Goal: Task Accomplishment & Management: Manage account settings

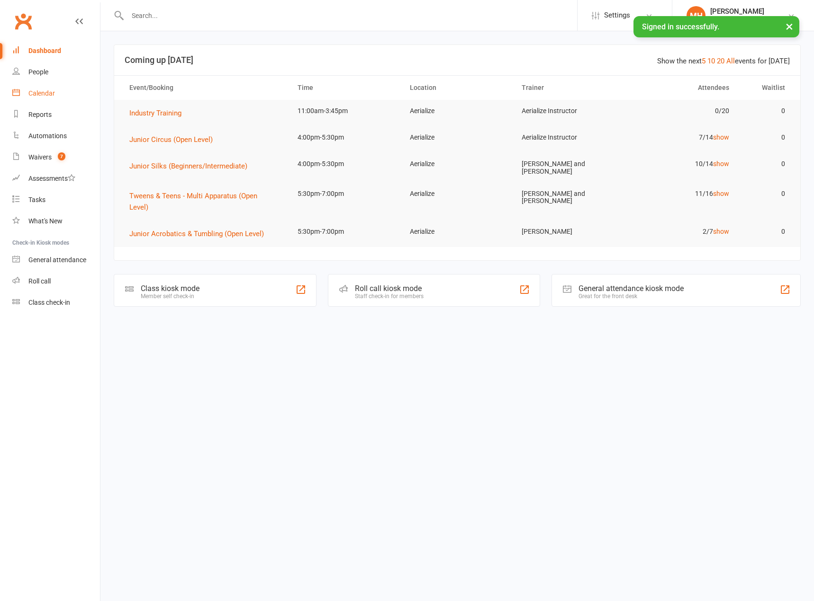
click at [40, 96] on div "Calendar" at bounding box center [41, 94] width 27 height 8
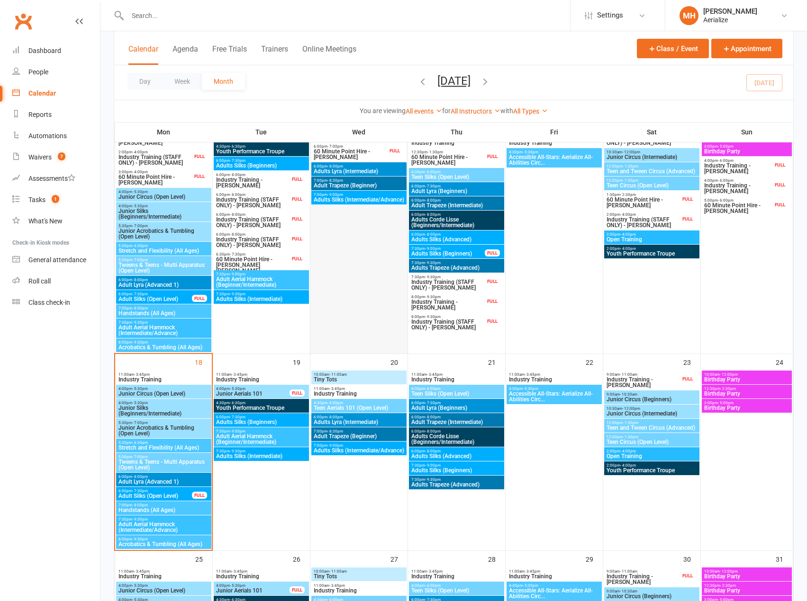
scroll to position [663, 0]
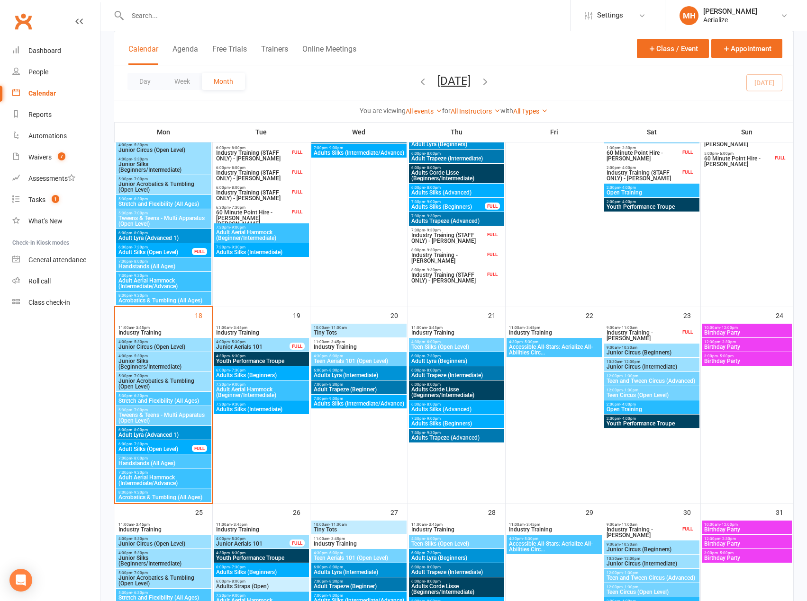
click at [429, 394] on span "Adults Corde Lisse (Beginners/Intermediate)" at bounding box center [456, 392] width 91 height 11
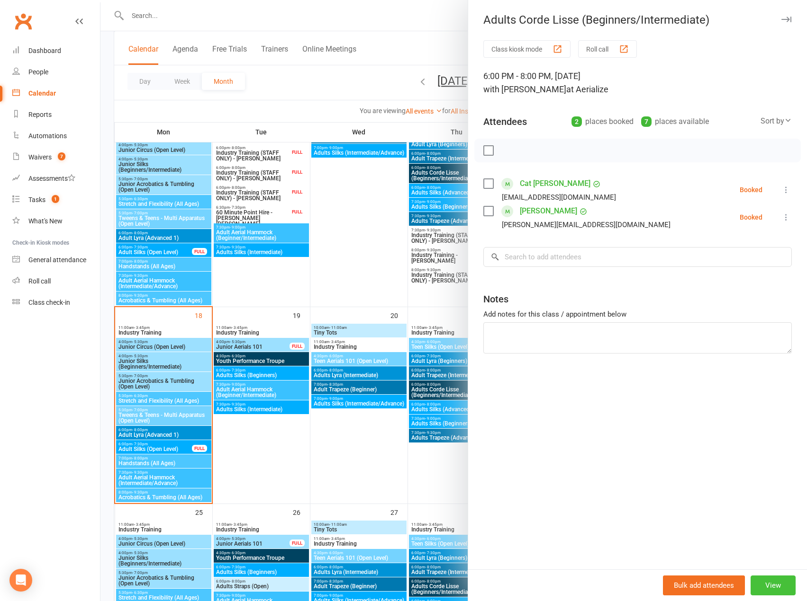
click at [769, 584] on button "View" at bounding box center [772, 586] width 45 height 20
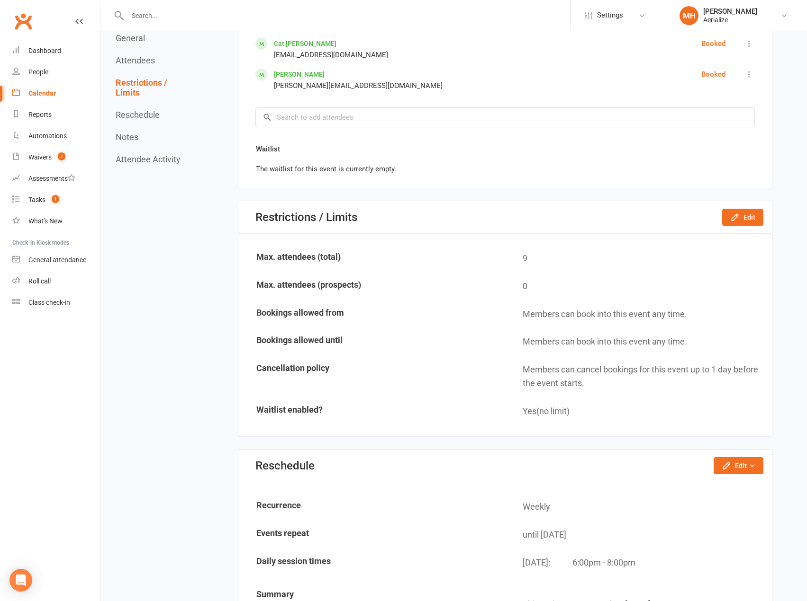
scroll to position [616, 0]
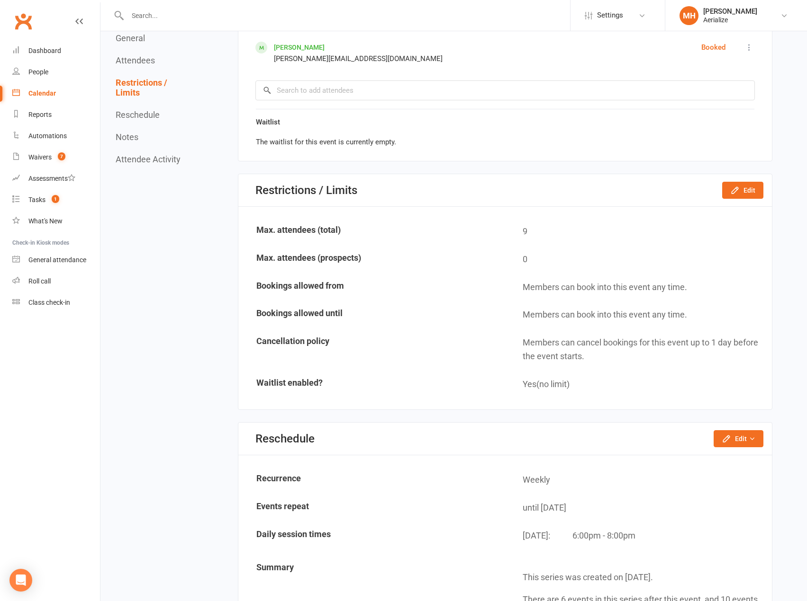
click at [129, 38] on button "General" at bounding box center [130, 38] width 29 height 10
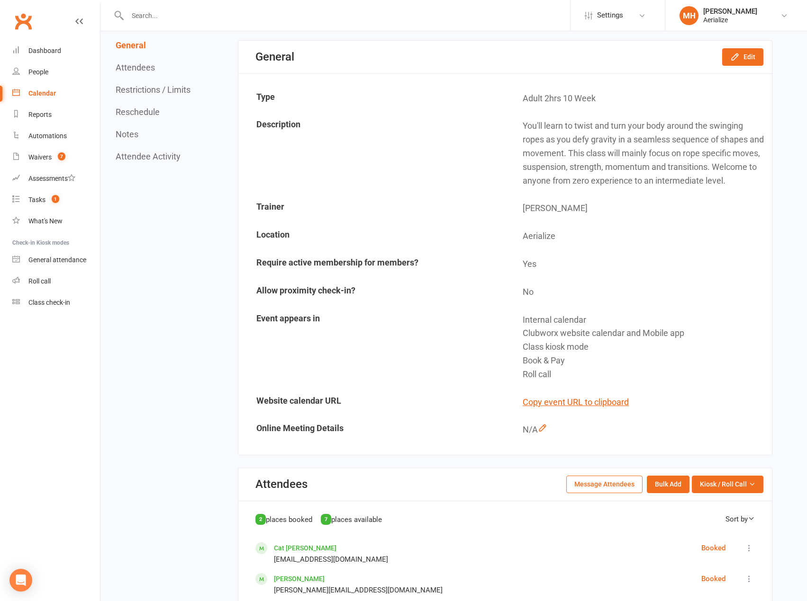
scroll to position [0, 0]
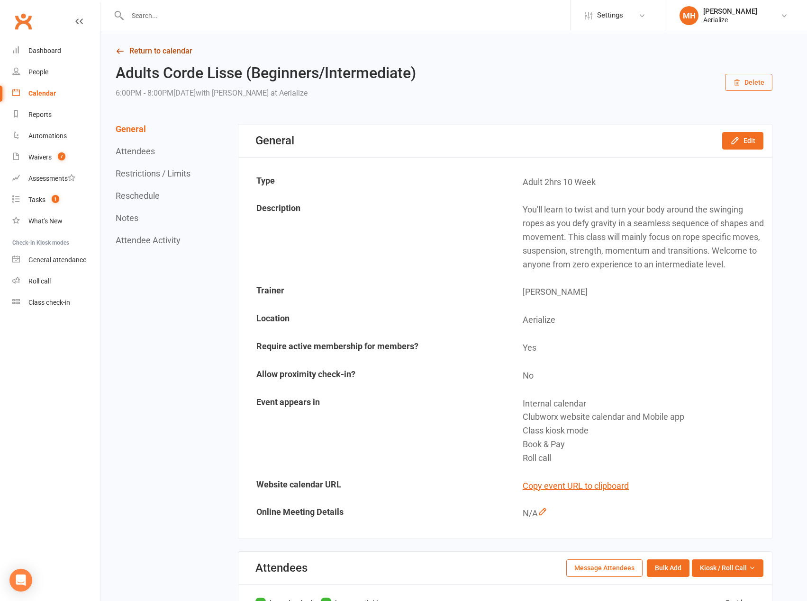
click at [162, 51] on link "Return to calendar" at bounding box center [444, 51] width 656 height 13
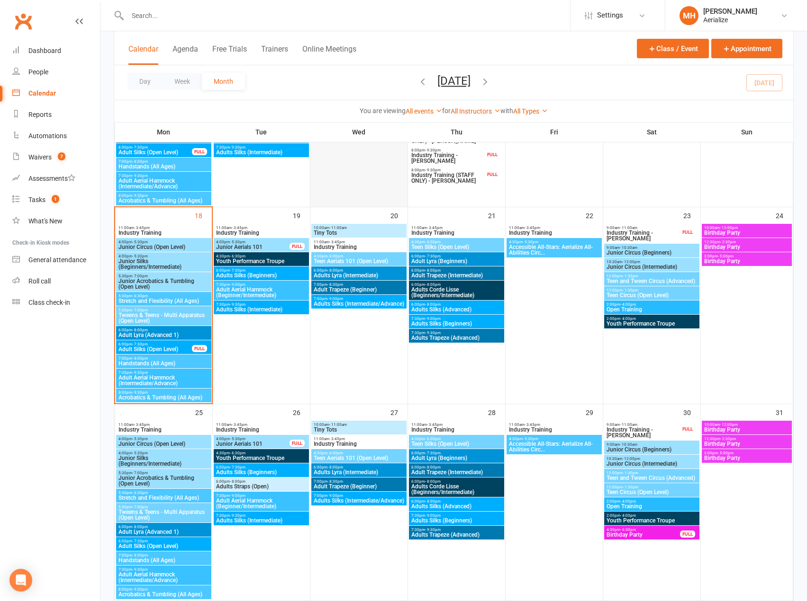
scroll to position [797, 0]
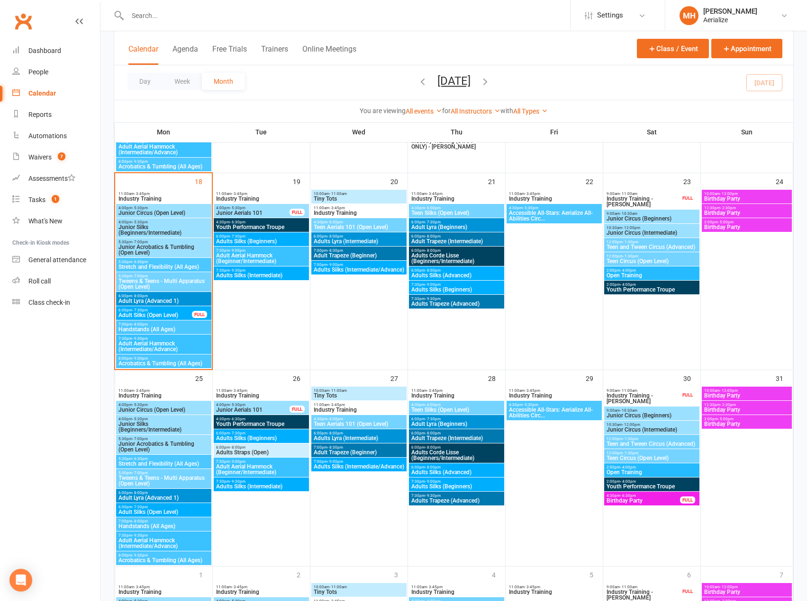
click at [429, 224] on span "Adult Lyra (Beginners)" at bounding box center [456, 227] width 91 height 6
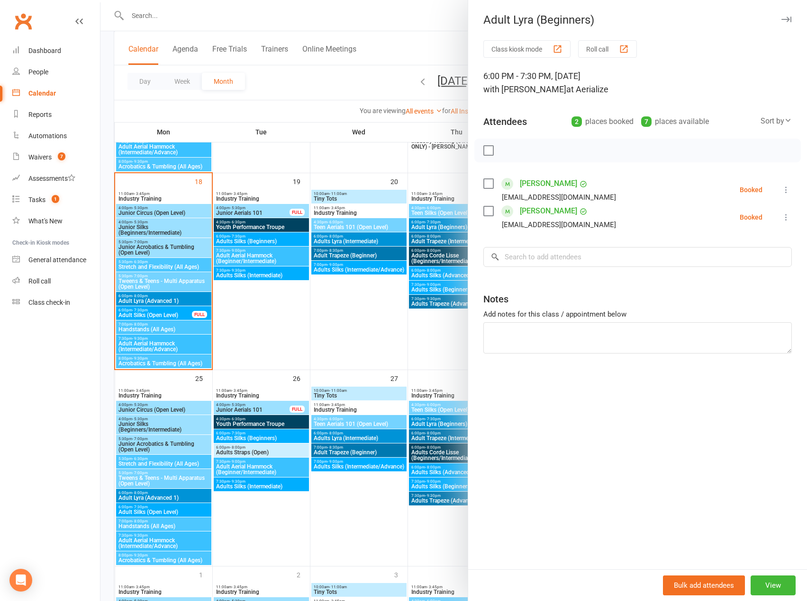
click at [351, 332] on div at bounding box center [453, 300] width 706 height 601
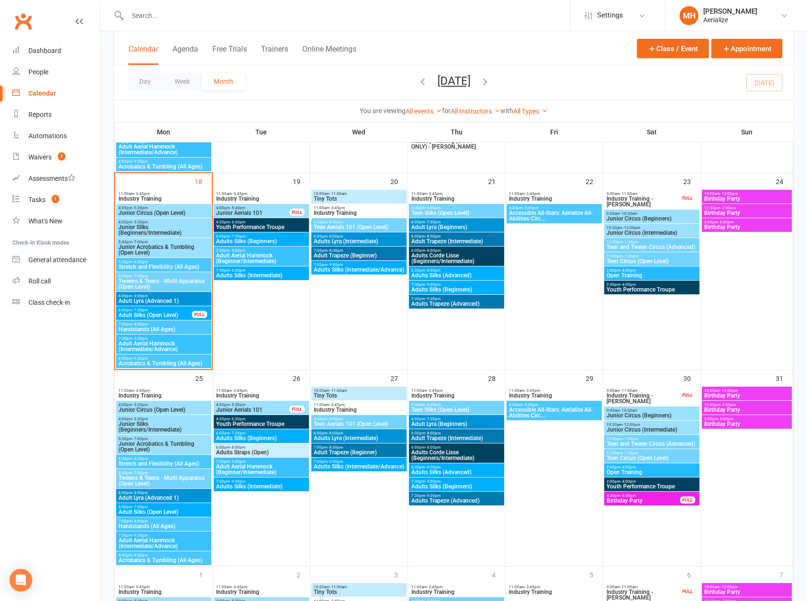
click at [440, 240] on span "Adult Trapeze (Intermediate)" at bounding box center [456, 242] width 91 height 6
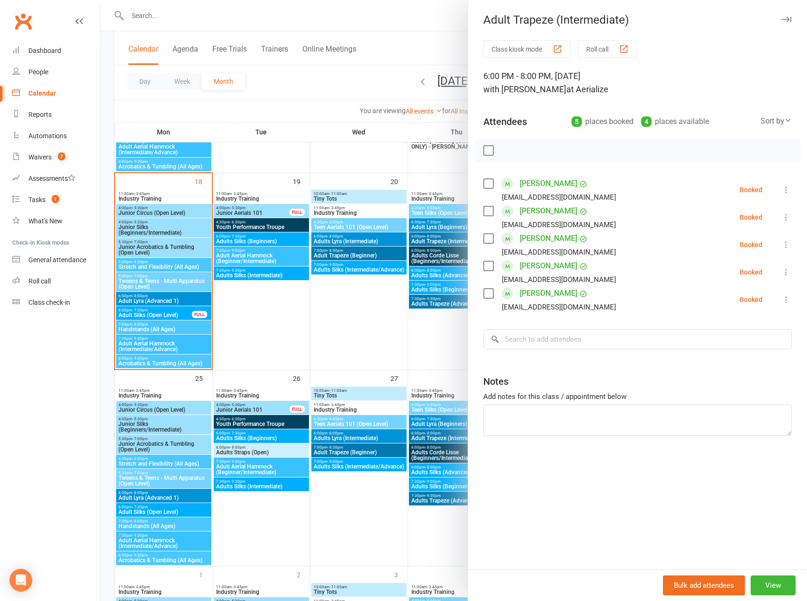
click at [357, 306] on div at bounding box center [453, 300] width 706 height 601
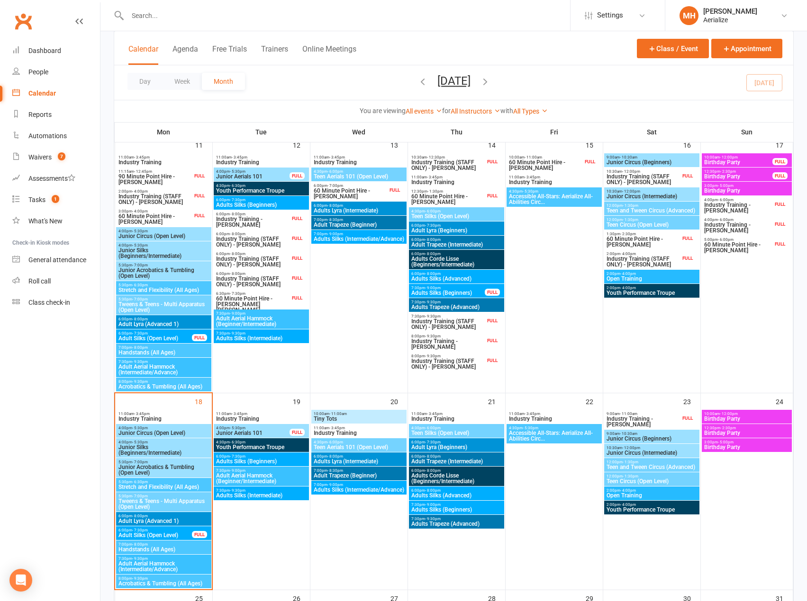
scroll to position [560, 0]
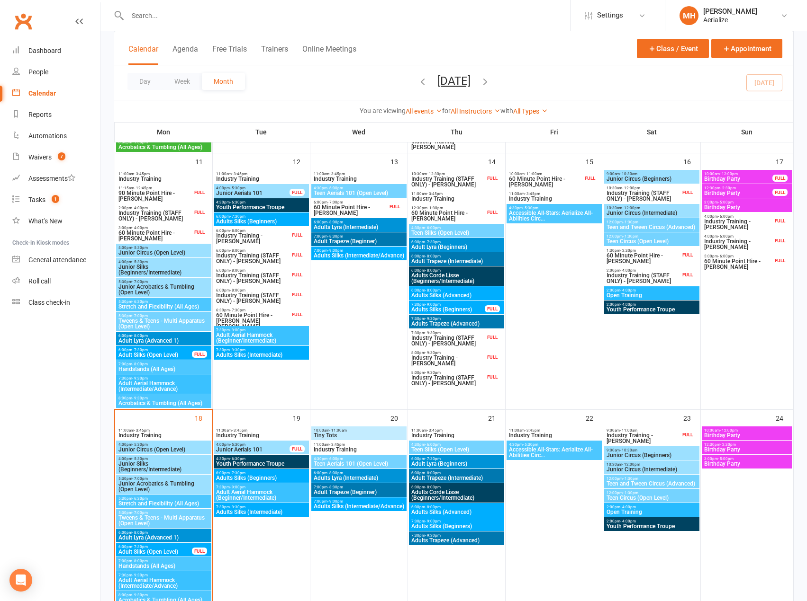
click at [438, 323] on span "Adults Trapeze (Advanced)" at bounding box center [456, 324] width 91 height 6
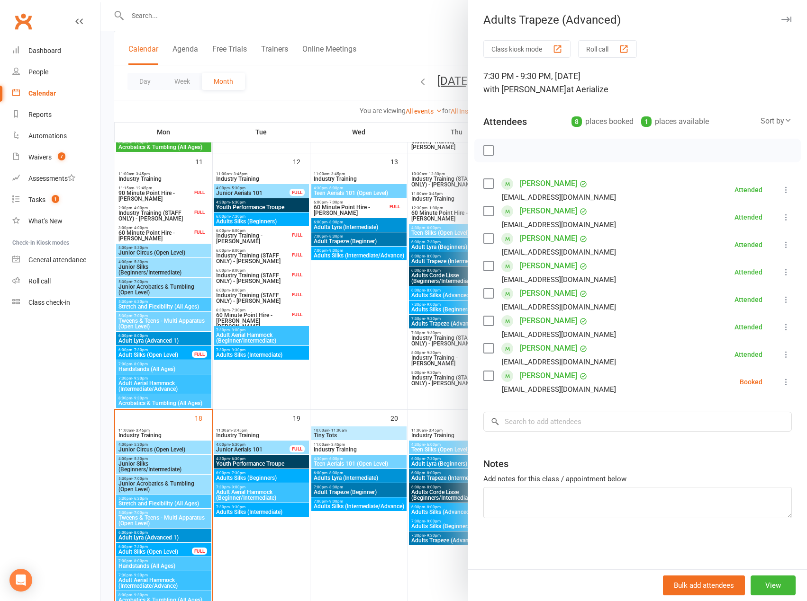
click at [359, 319] on div at bounding box center [453, 300] width 706 height 601
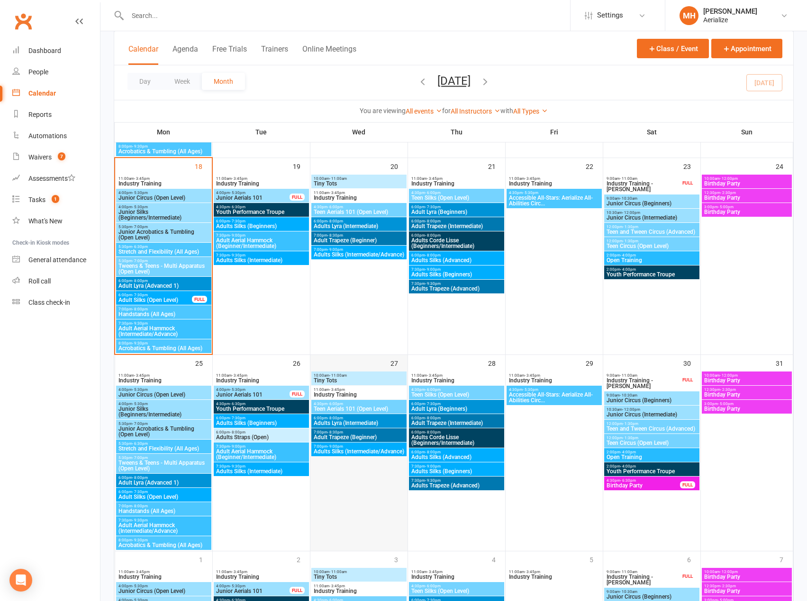
scroll to position [844, 0]
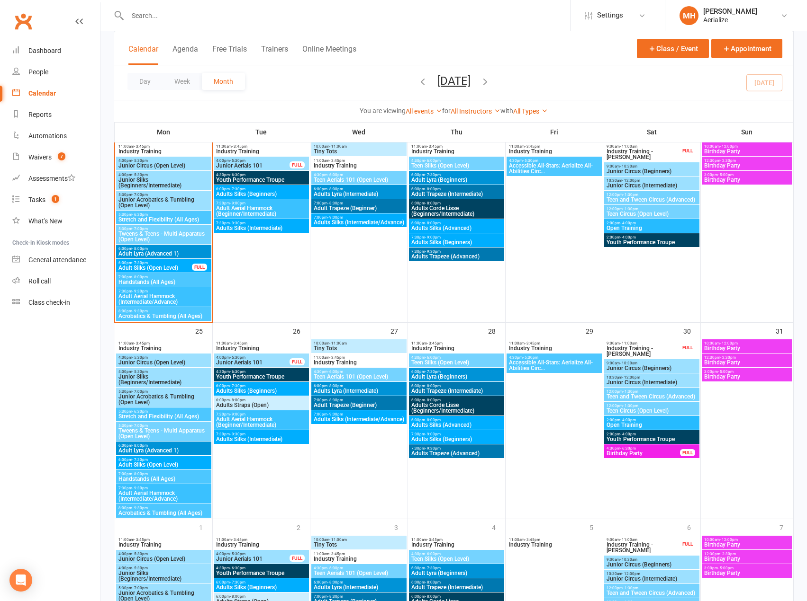
click at [435, 392] on span "Adult Trapeze (Intermediate)" at bounding box center [456, 391] width 91 height 6
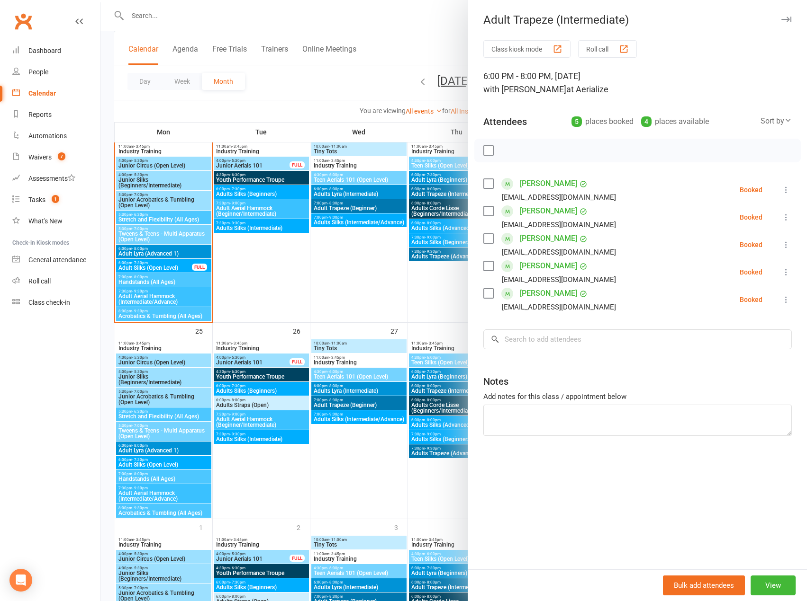
click at [367, 274] on div at bounding box center [453, 300] width 706 height 601
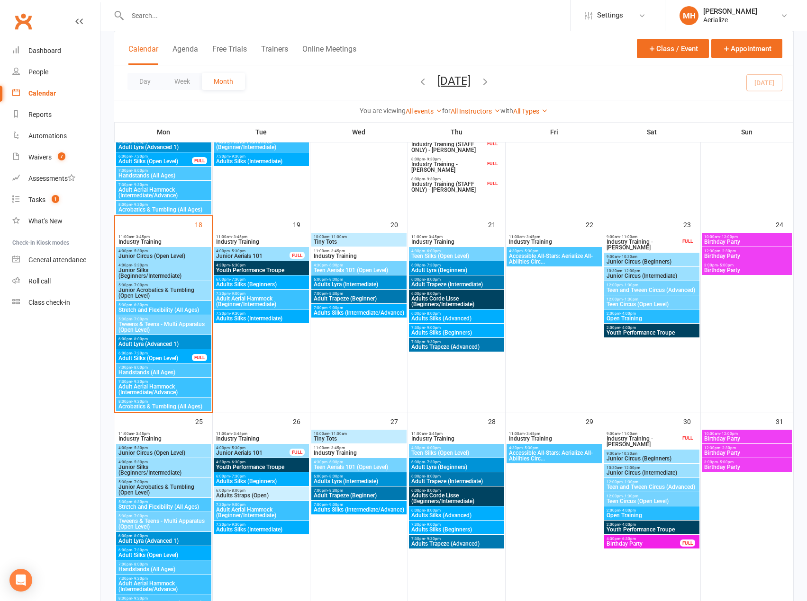
scroll to position [750, 0]
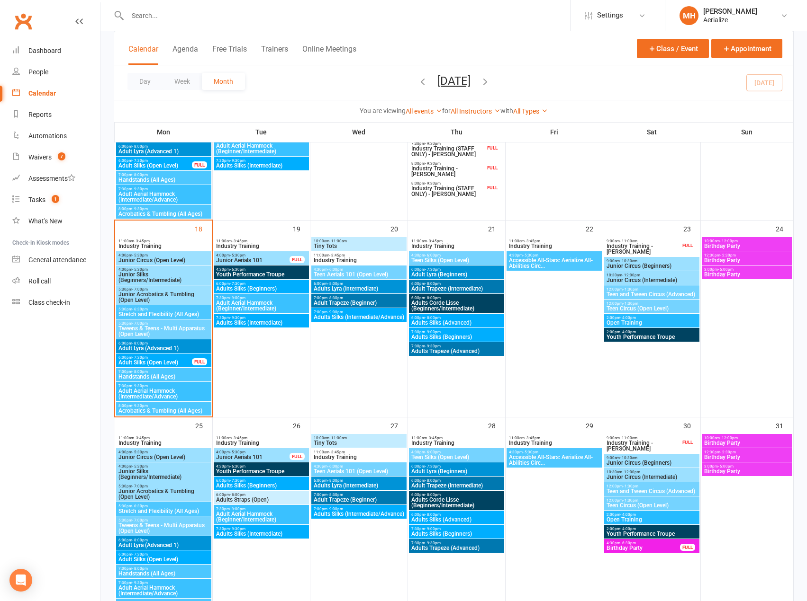
click at [438, 285] on span "- 8:00pm" at bounding box center [433, 284] width 16 height 4
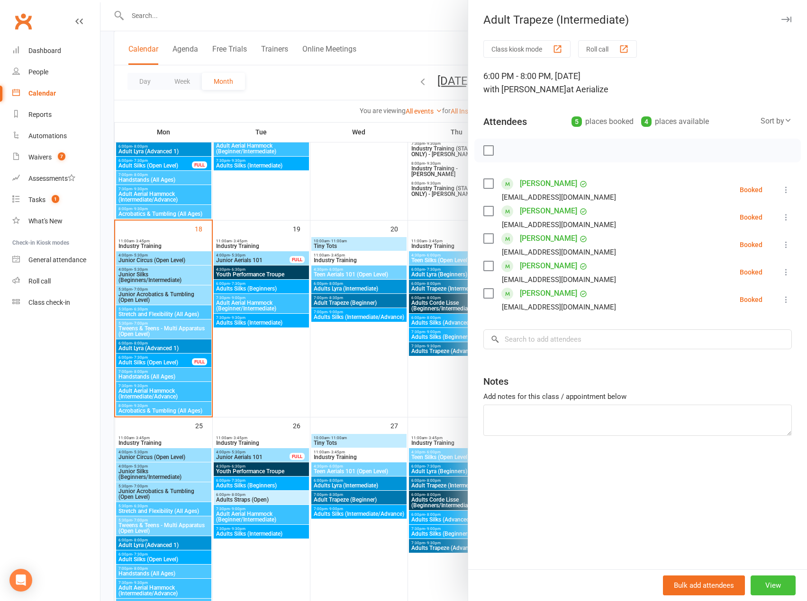
click at [763, 584] on button "View" at bounding box center [772, 586] width 45 height 20
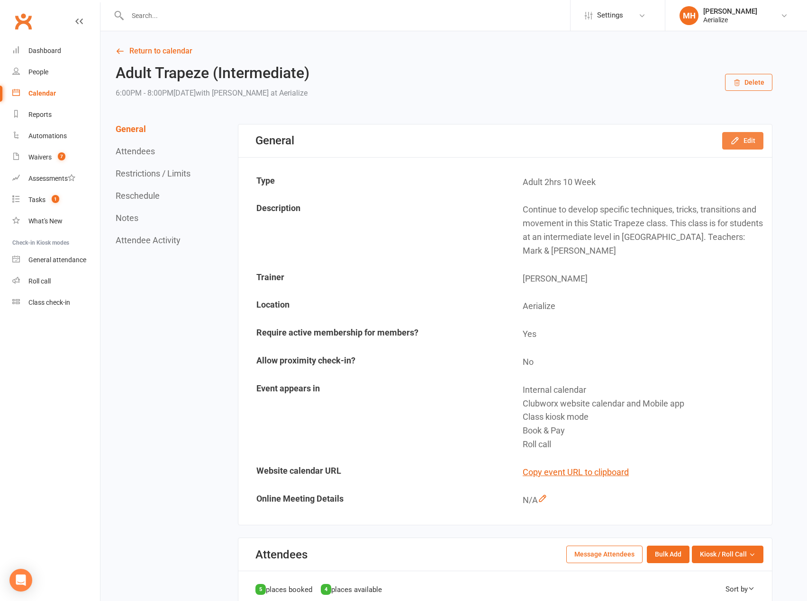
click at [745, 142] on button "Edit" at bounding box center [742, 140] width 41 height 17
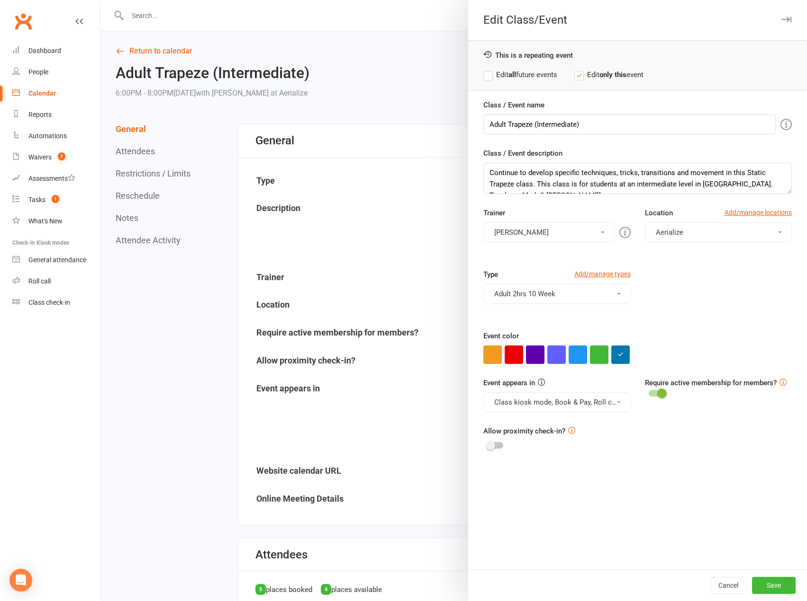
click at [557, 230] on button "[PERSON_NAME]" at bounding box center [548, 233] width 131 height 20
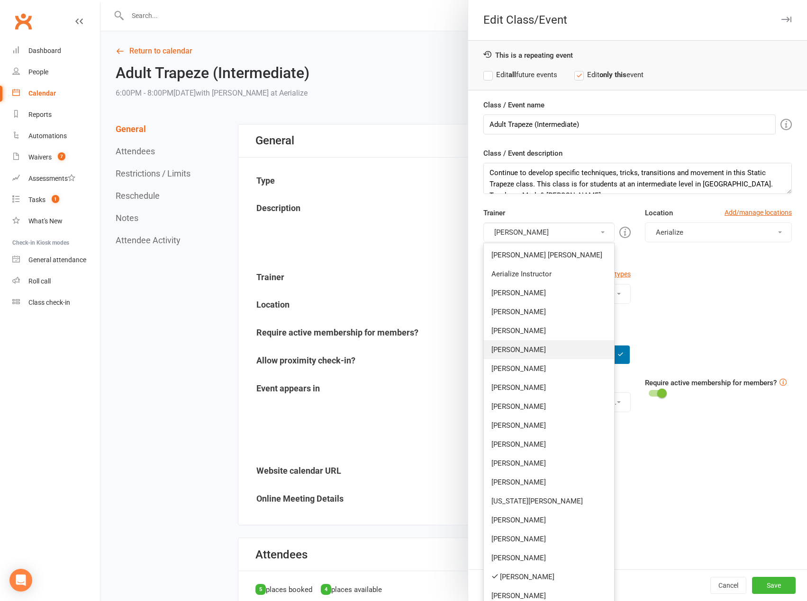
click at [524, 347] on link "[PERSON_NAME]" at bounding box center [549, 350] width 130 height 19
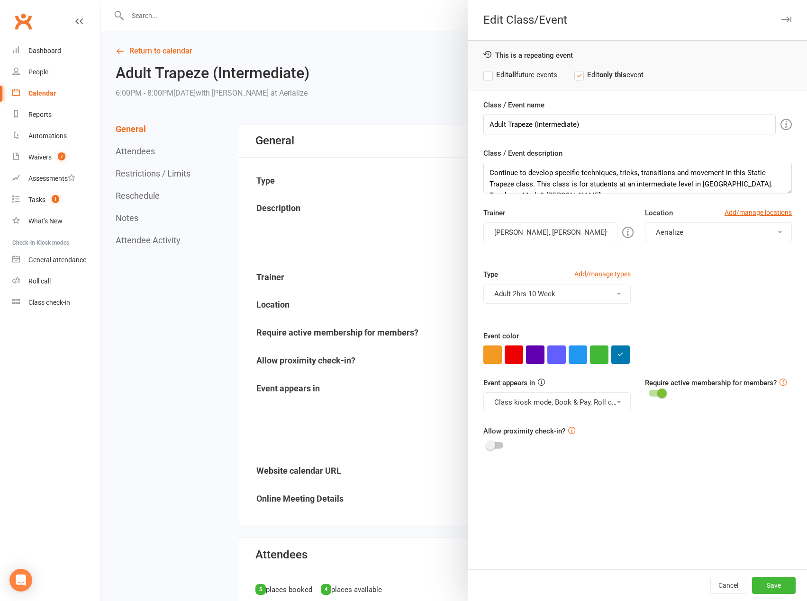
click at [525, 232] on button "[PERSON_NAME], [PERSON_NAME]" at bounding box center [550, 233] width 134 height 20
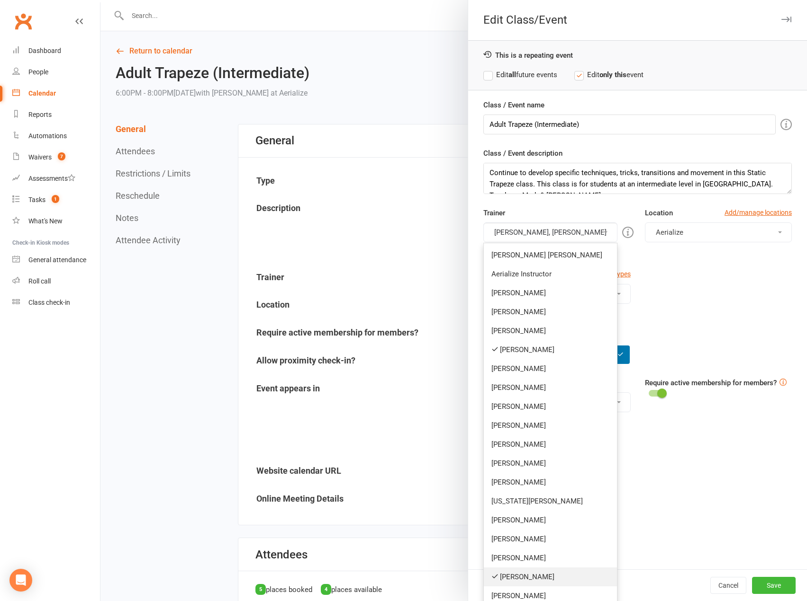
click at [513, 579] on link "[PERSON_NAME]" at bounding box center [550, 577] width 133 height 19
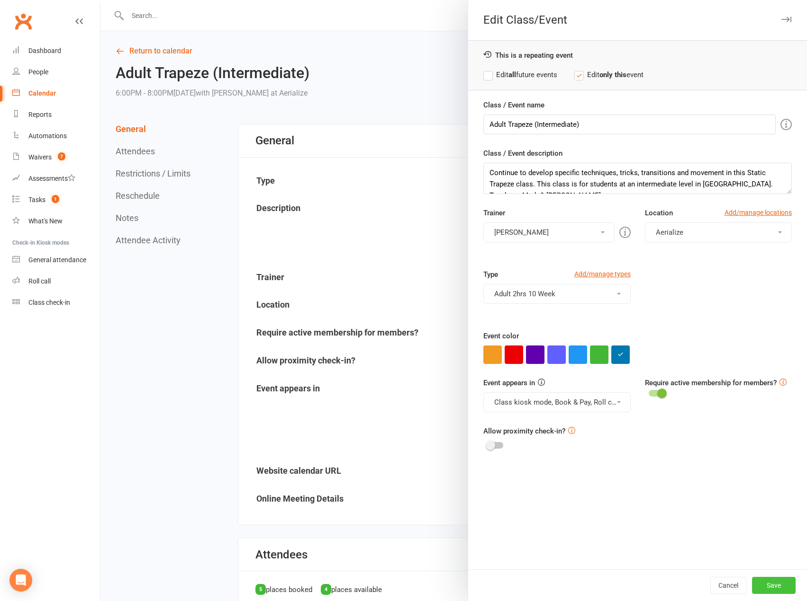
click at [771, 588] on button "Save" at bounding box center [774, 585] width 44 height 17
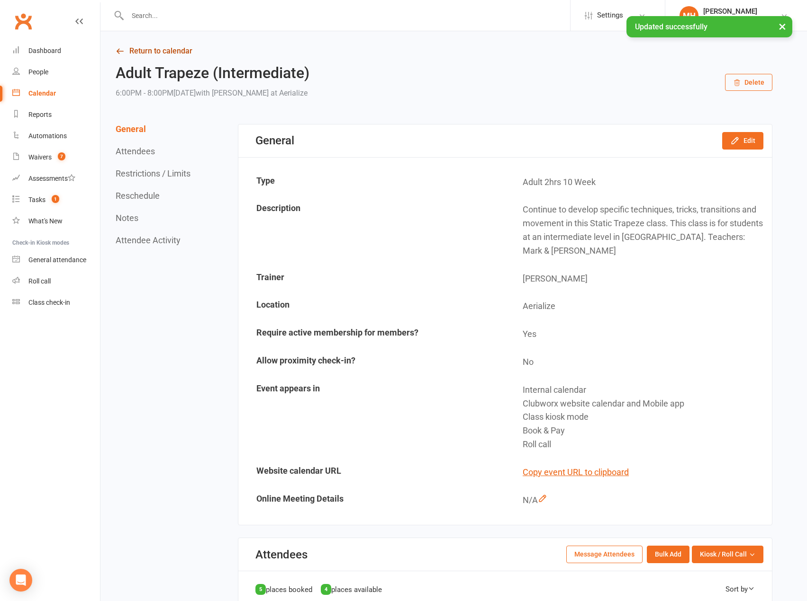
click at [146, 51] on link "Return to calendar" at bounding box center [444, 51] width 656 height 13
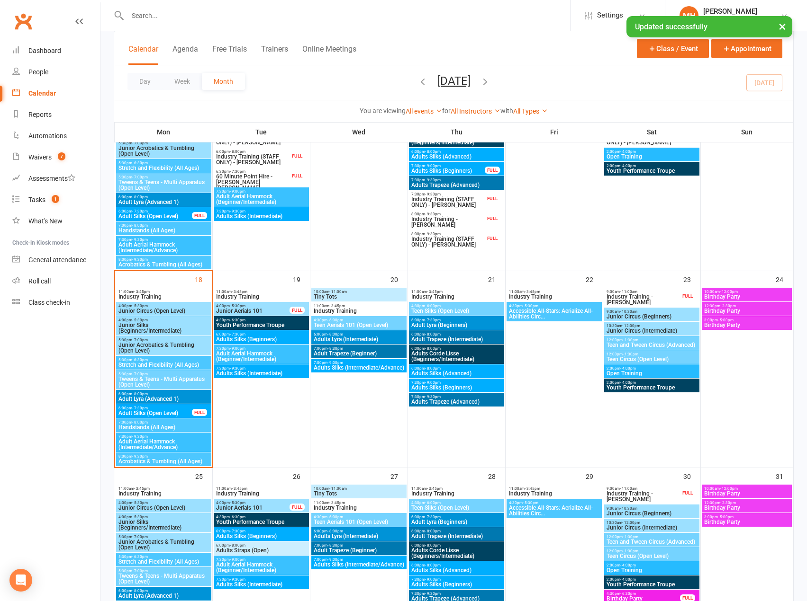
scroll to position [758, 0]
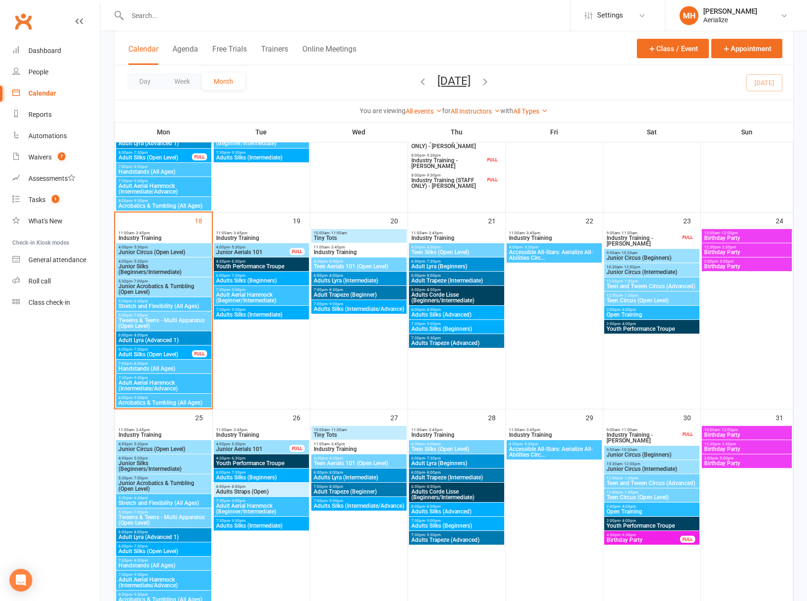
click at [431, 278] on span "Adult Trapeze (Intermediate)" at bounding box center [456, 281] width 91 height 6
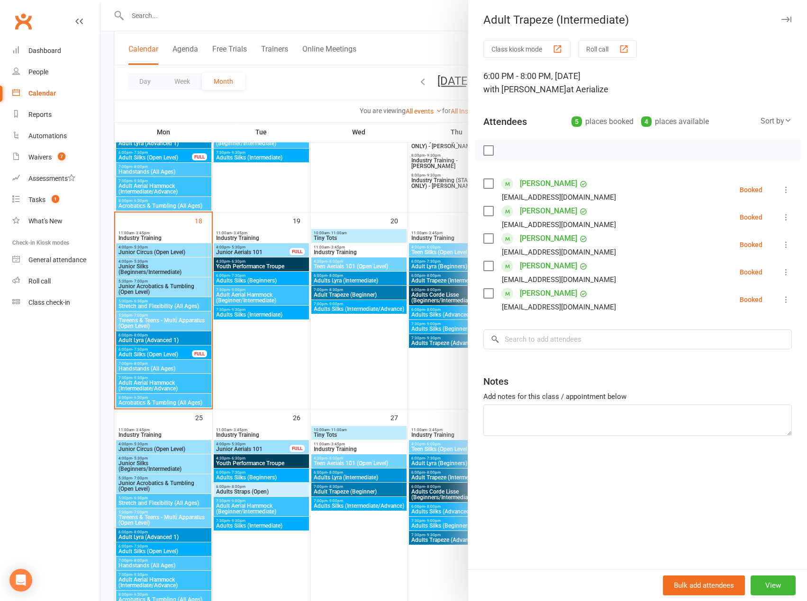
click at [375, 350] on div at bounding box center [453, 300] width 706 height 601
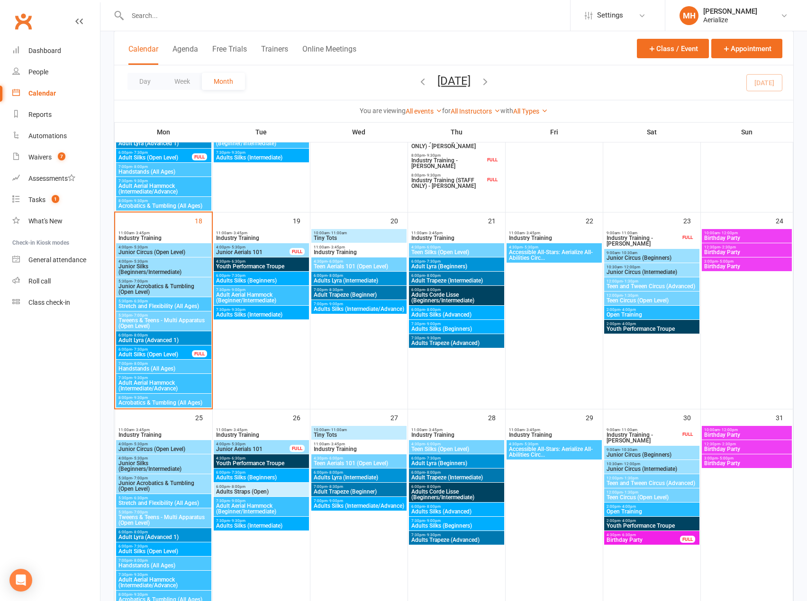
click at [438, 279] on span "Adult Trapeze (Intermediate)" at bounding box center [456, 281] width 91 height 6
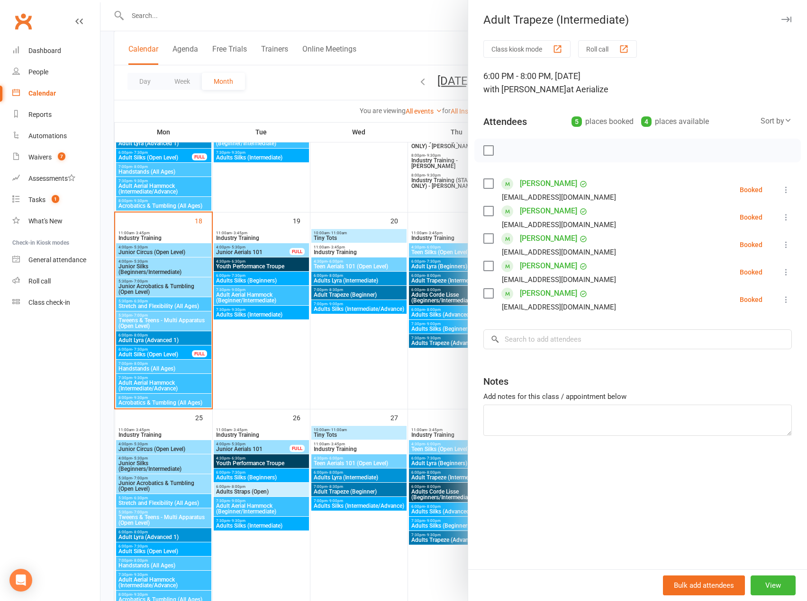
click at [372, 381] on div at bounding box center [453, 300] width 706 height 601
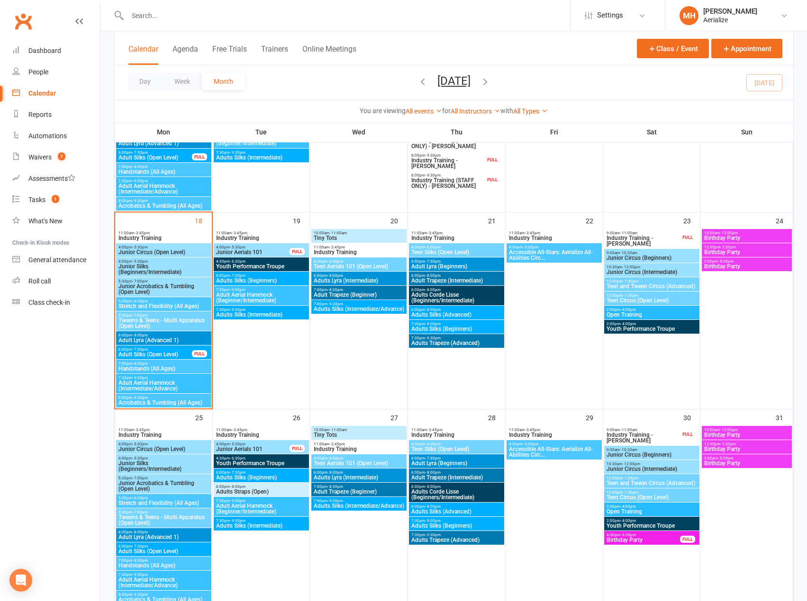
click at [435, 278] on span "Adult Trapeze (Intermediate)" at bounding box center [456, 281] width 91 height 6
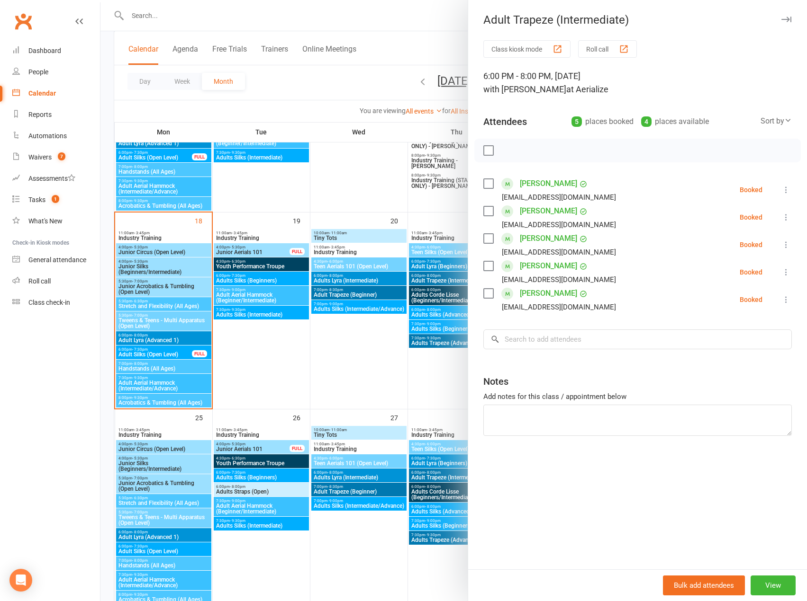
click at [368, 368] on div at bounding box center [453, 300] width 706 height 601
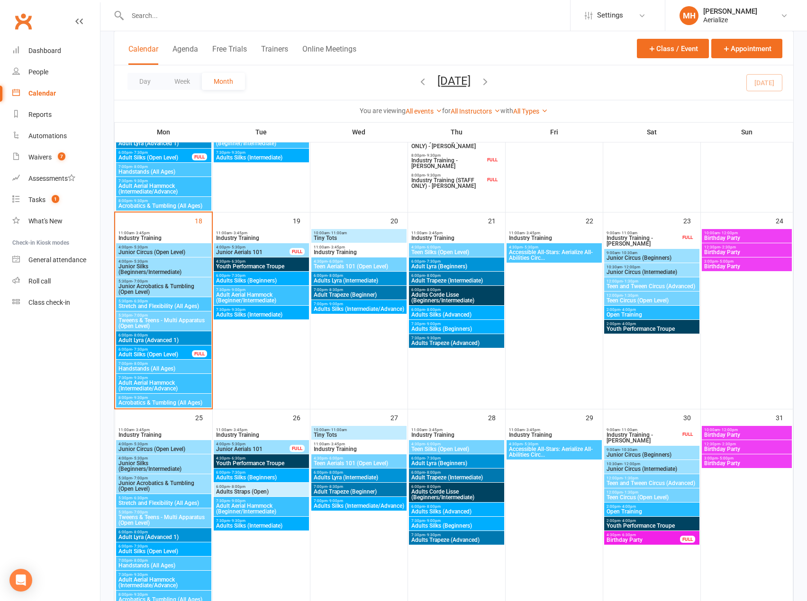
click at [426, 342] on span "Adults Trapeze (Advanced)" at bounding box center [456, 344] width 91 height 6
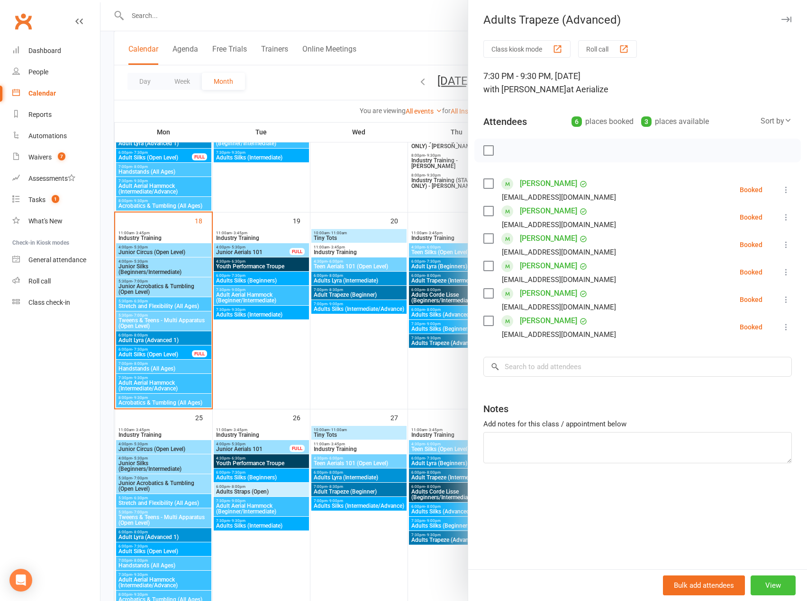
click at [762, 584] on button "View" at bounding box center [772, 586] width 45 height 20
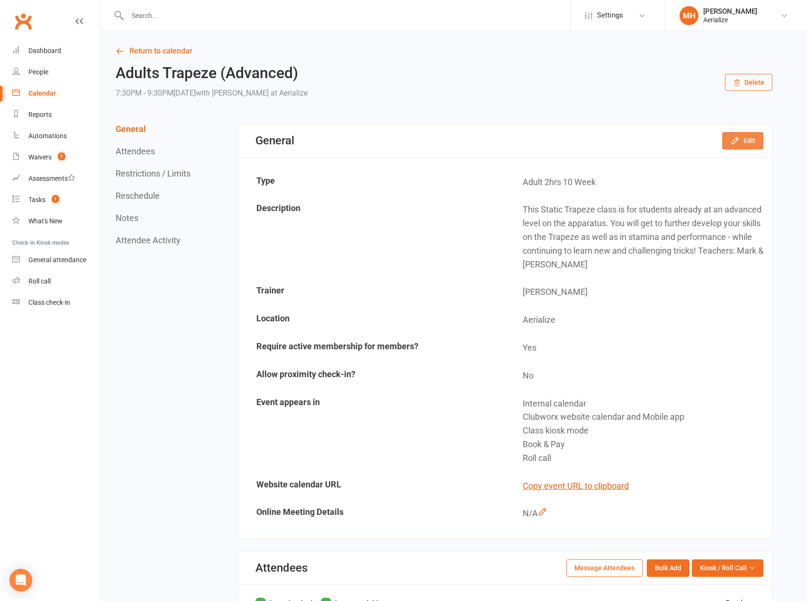
click at [737, 140] on icon "button" at bounding box center [734, 141] width 6 height 6
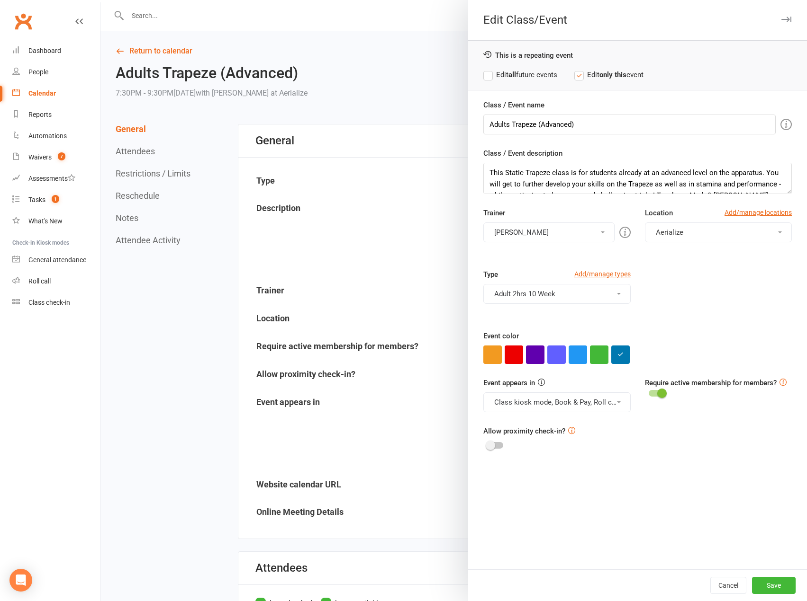
click at [538, 235] on button "[PERSON_NAME]" at bounding box center [548, 233] width 131 height 20
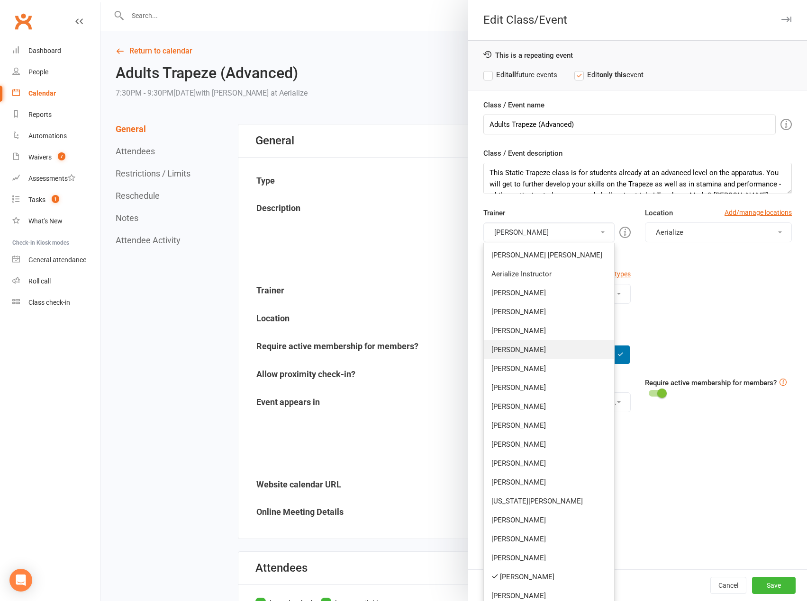
click at [516, 350] on link "[PERSON_NAME]" at bounding box center [549, 350] width 130 height 19
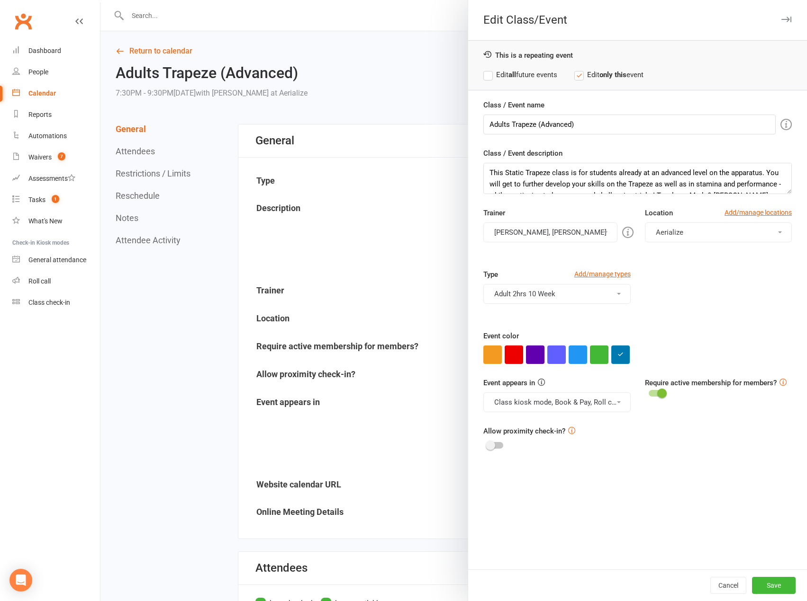
click at [545, 229] on button "[PERSON_NAME], [PERSON_NAME]" at bounding box center [550, 233] width 134 height 20
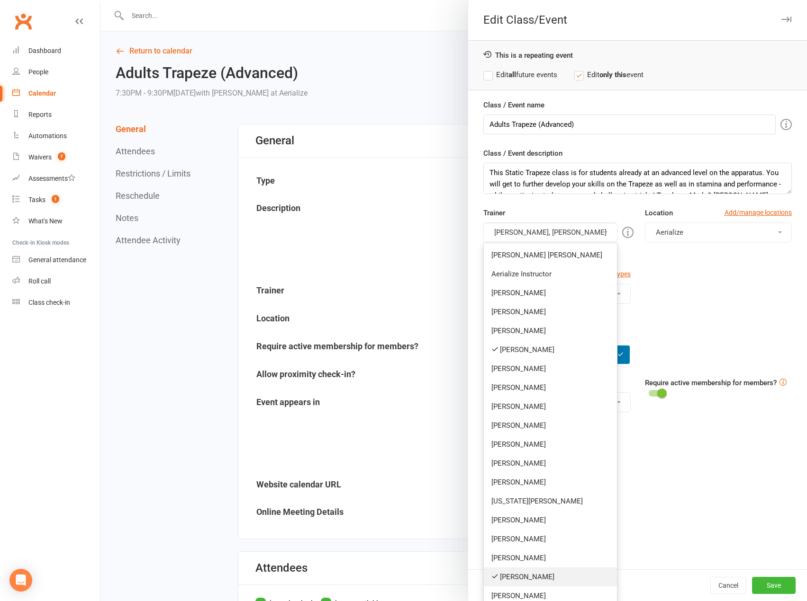
click at [515, 575] on link "[PERSON_NAME]" at bounding box center [550, 577] width 133 height 19
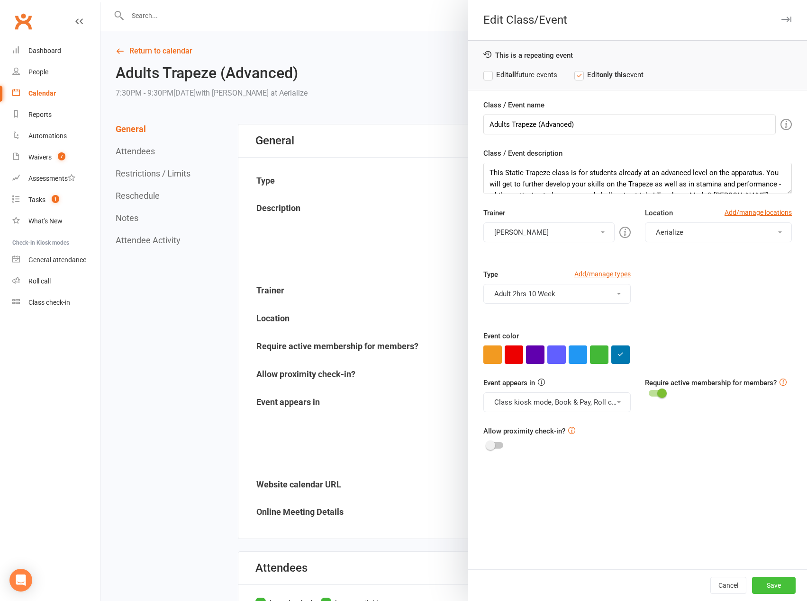
click at [757, 581] on button "Save" at bounding box center [774, 585] width 44 height 17
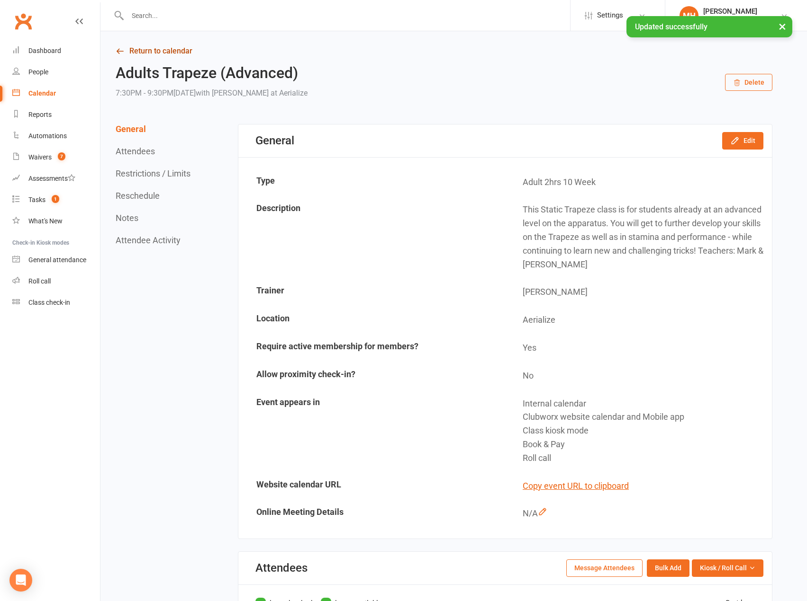
click at [142, 51] on link "Return to calendar" at bounding box center [444, 51] width 656 height 13
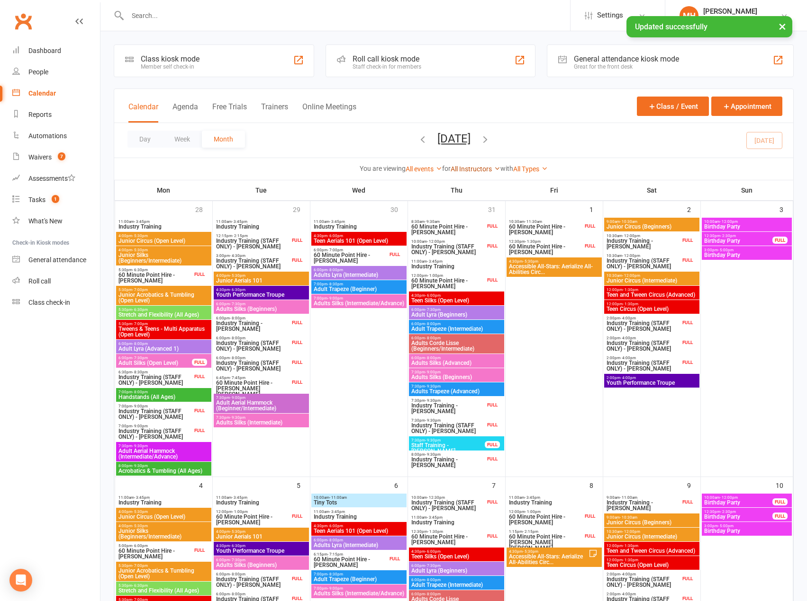
click at [469, 169] on link "All Instructors" at bounding box center [475, 169] width 50 height 8
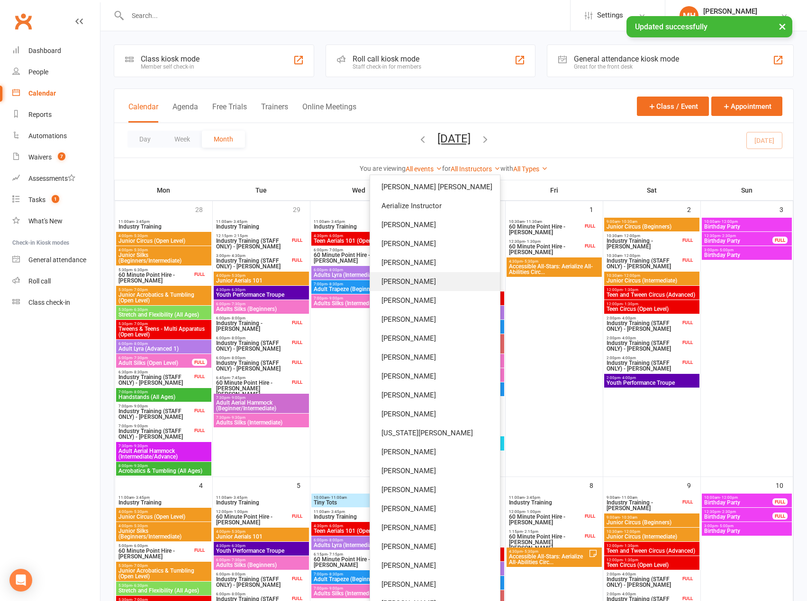
click at [446, 278] on link "[PERSON_NAME]" at bounding box center [435, 281] width 130 height 19
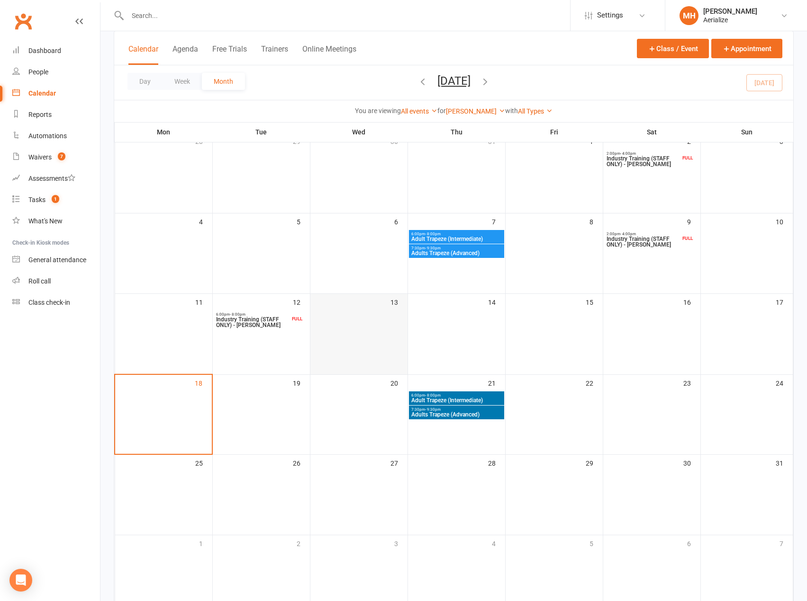
scroll to position [112, 0]
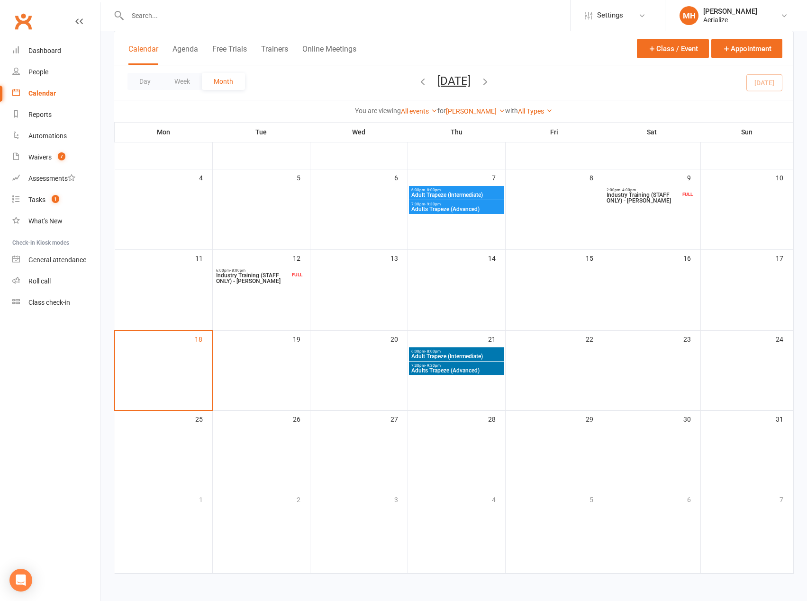
click at [490, 78] on icon "button" at bounding box center [485, 81] width 10 height 10
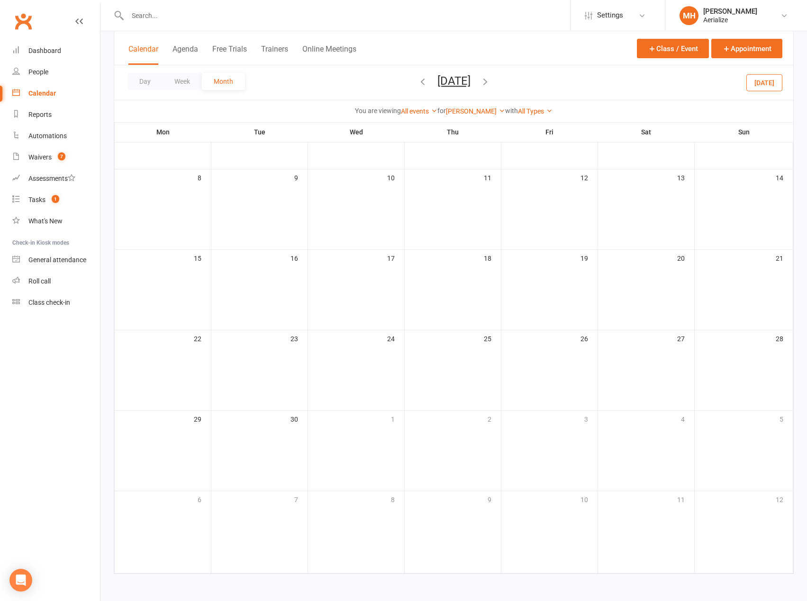
click at [490, 78] on icon "button" at bounding box center [485, 81] width 10 height 10
click at [417, 82] on icon "button" at bounding box center [422, 81] width 10 height 10
click at [402, 82] on ui-view "Settings Event Templates Appointment Types MH [PERSON_NAME] Aerialize My profil…" at bounding box center [403, 239] width 807 height 698
click at [428, 82] on span "[DATE] [DATE] Sun Mon Tue Wed Thu Fri Sat 27 28 29 30 31 01 02 03 04 05 06 07 0…" at bounding box center [454, 82] width 52 height 17
click at [417, 80] on icon "button" at bounding box center [422, 81] width 10 height 10
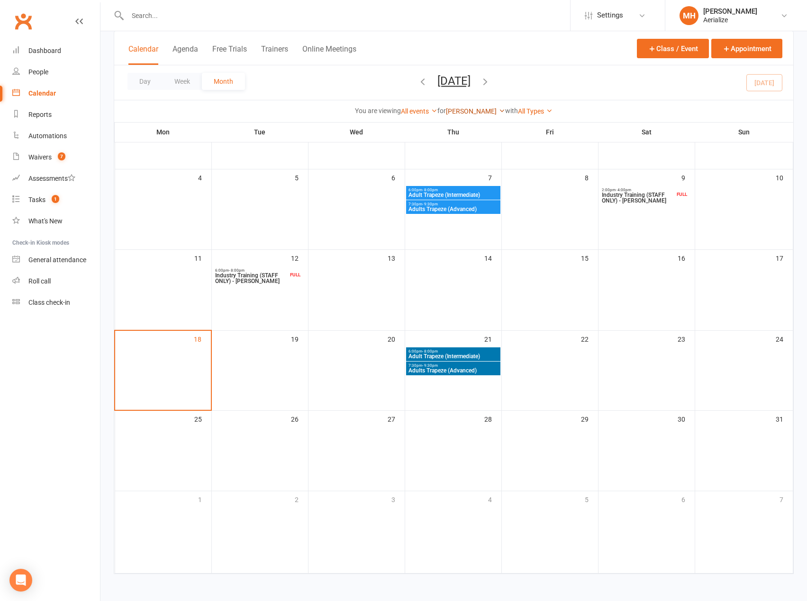
click at [470, 113] on link "[PERSON_NAME]" at bounding box center [475, 112] width 59 height 8
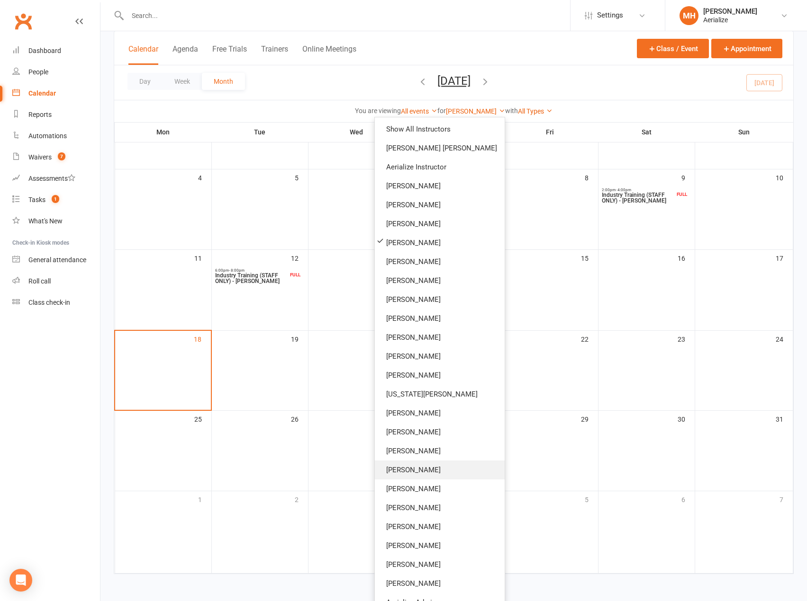
drag, startPoint x: 441, startPoint y: 467, endPoint x: 441, endPoint y: 461, distance: 5.7
click at [441, 467] on link "[PERSON_NAME]" at bounding box center [440, 470] width 130 height 19
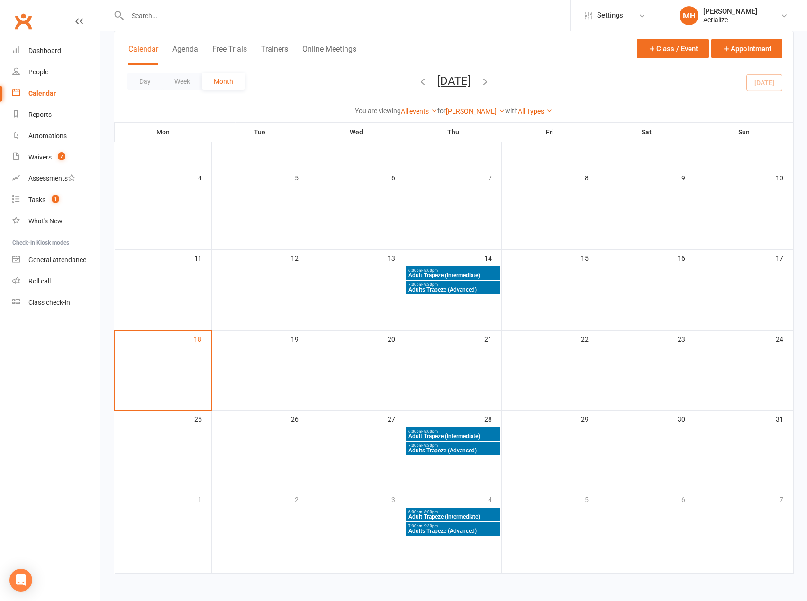
click at [490, 81] on icon "button" at bounding box center [485, 81] width 10 height 10
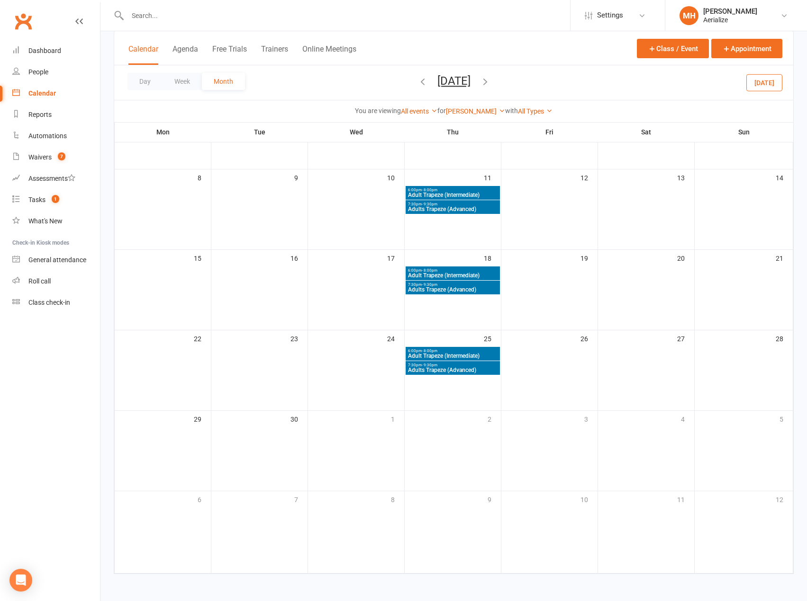
click at [417, 82] on icon "button" at bounding box center [422, 81] width 10 height 10
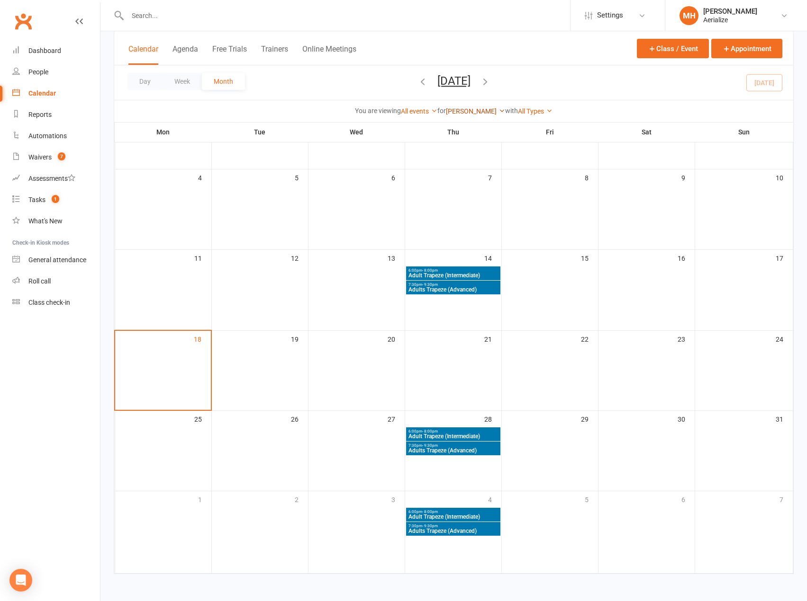
click at [465, 109] on link "[PERSON_NAME]" at bounding box center [475, 112] width 59 height 8
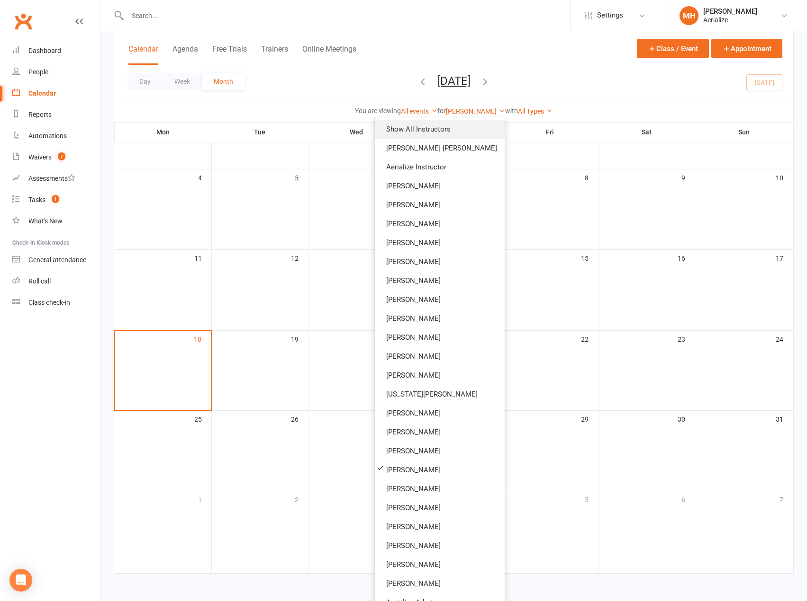
click at [461, 129] on link "Show All Instructors" at bounding box center [440, 129] width 130 height 19
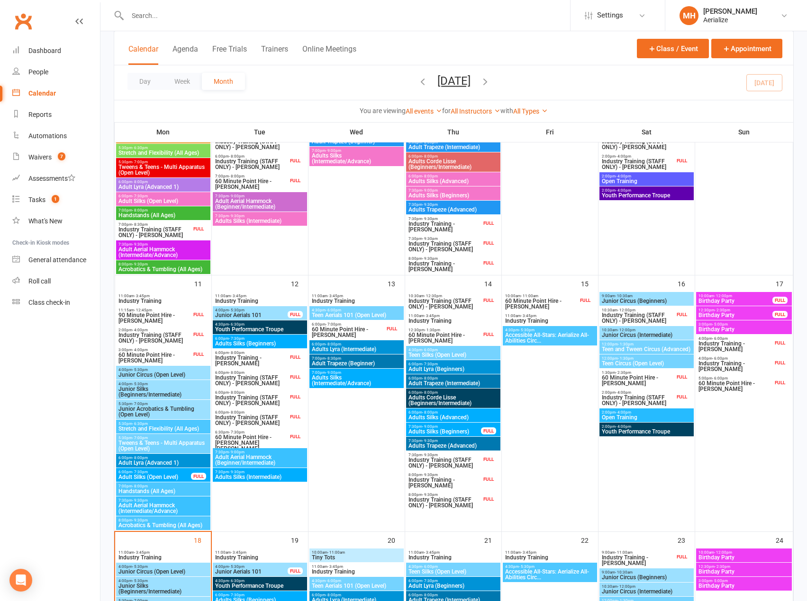
scroll to position [491, 0]
